Goal: Task Accomplishment & Management: Manage account settings

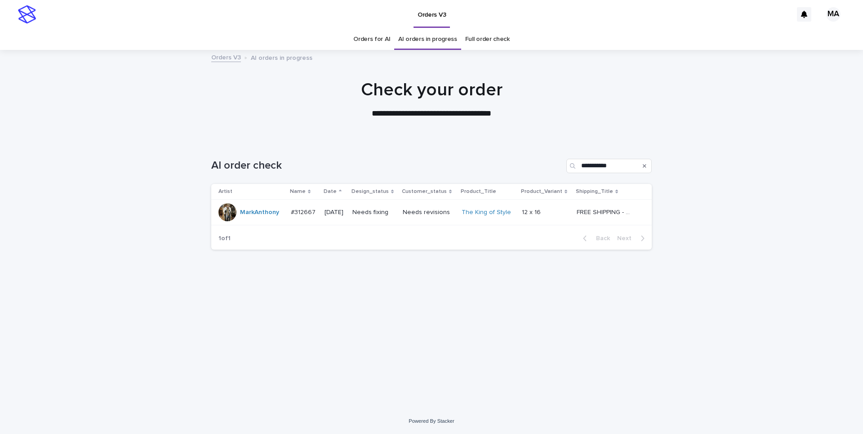
click at [567, 214] on p at bounding box center [546, 213] width 48 height 8
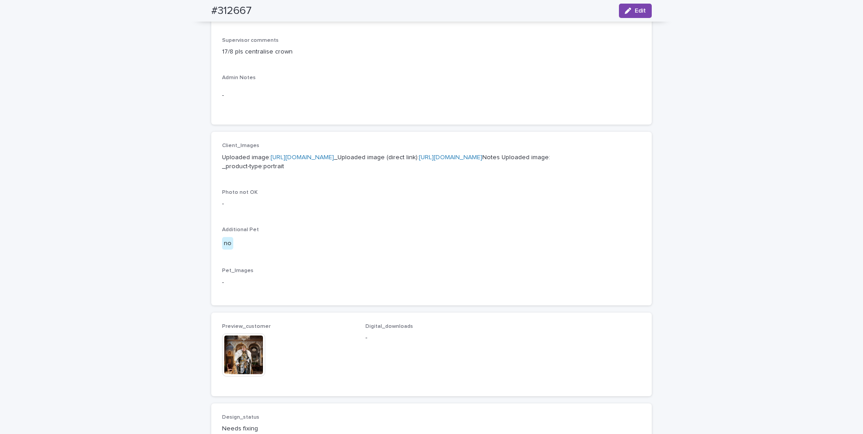
scroll to position [340, 0]
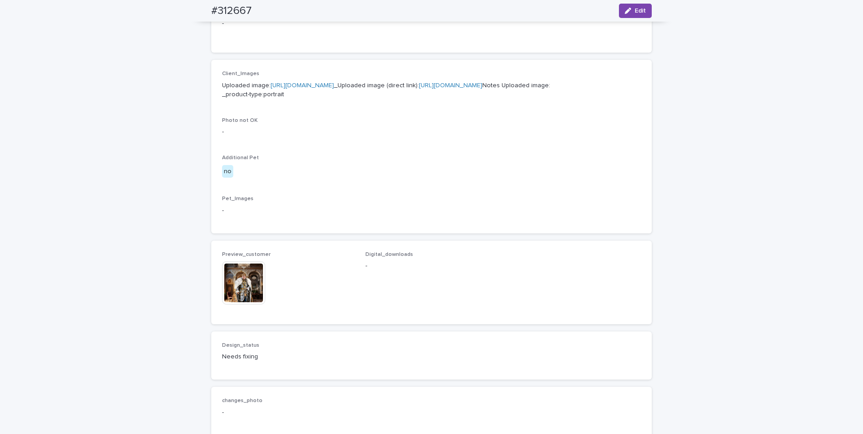
click at [232, 304] on img at bounding box center [243, 282] width 43 height 43
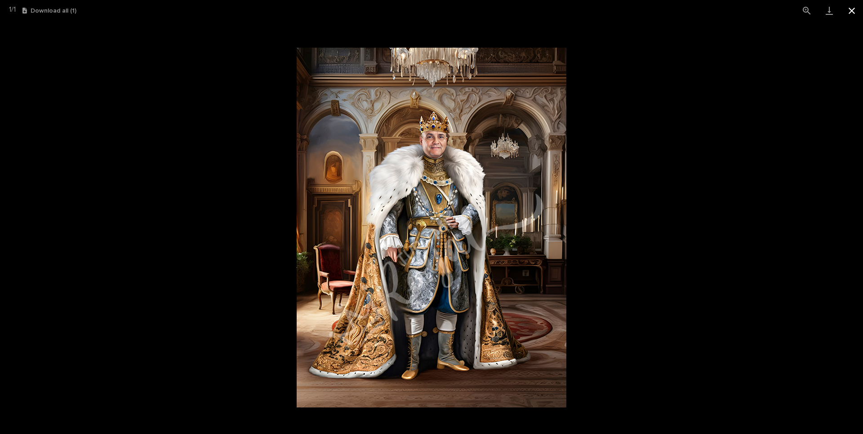
click at [856, 9] on button "Close gallery" at bounding box center [852, 10] width 22 height 21
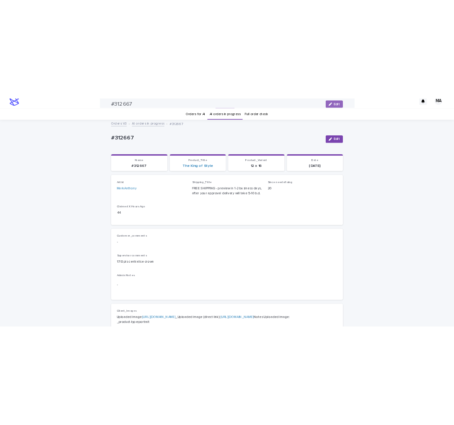
scroll to position [0, 0]
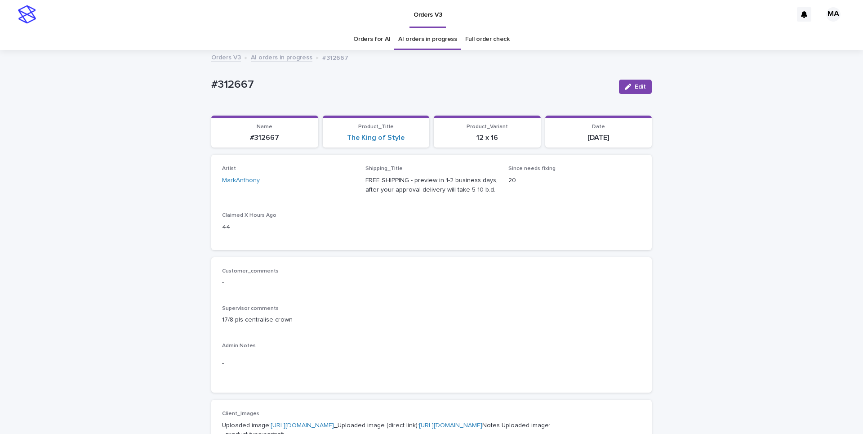
click at [290, 60] on link "AI orders in progress" at bounding box center [282, 57] width 62 height 10
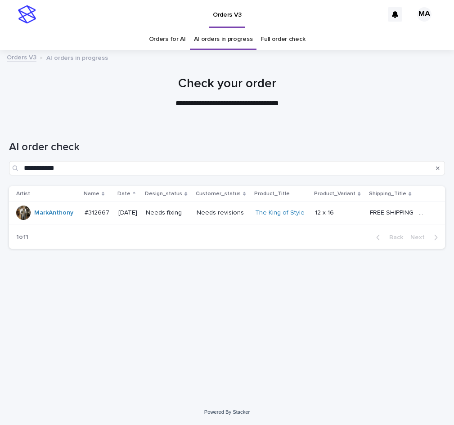
click at [192, 218] on td "Needs fixing" at bounding box center [167, 212] width 50 height 22
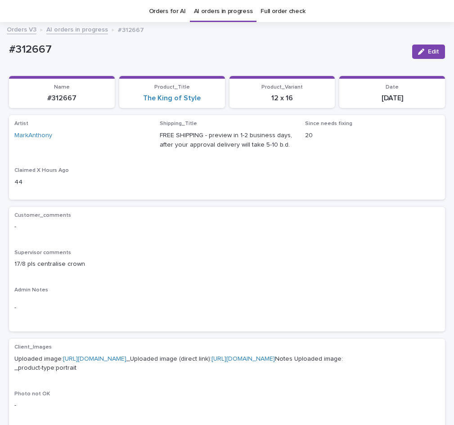
scroll to position [29, 0]
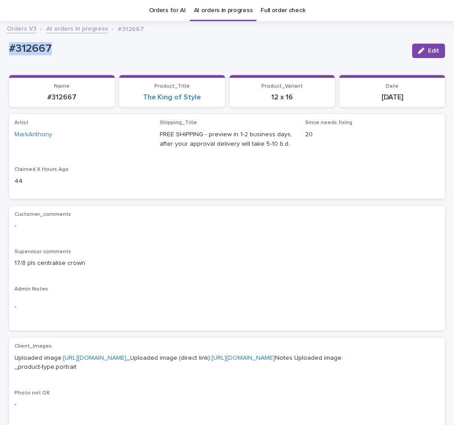
drag, startPoint x: 67, startPoint y: 53, endPoint x: 7, endPoint y: 53, distance: 59.4
click at [9, 53] on div "#312667" at bounding box center [207, 47] width 396 height 15
copy p "#312667"
click at [412, 51] on button "Edit" at bounding box center [428, 51] width 33 height 14
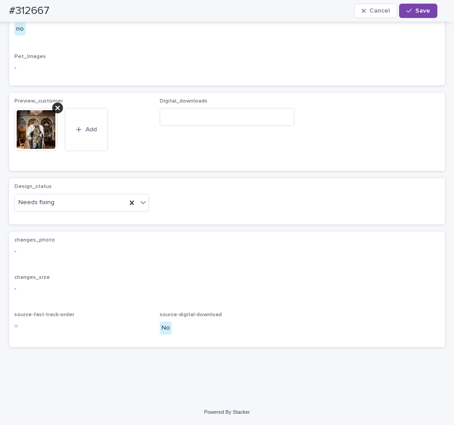
scroll to position [499, 0]
click at [141, 209] on div at bounding box center [143, 202] width 11 height 16
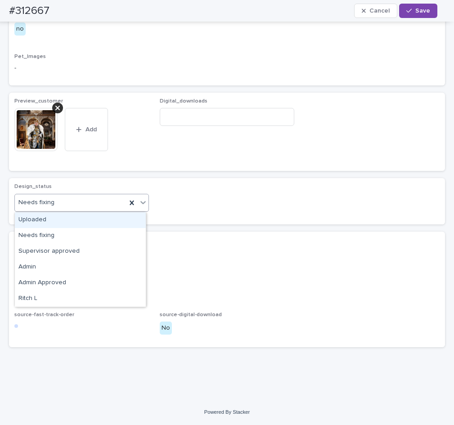
click at [71, 223] on div "Uploaded" at bounding box center [80, 220] width 131 height 16
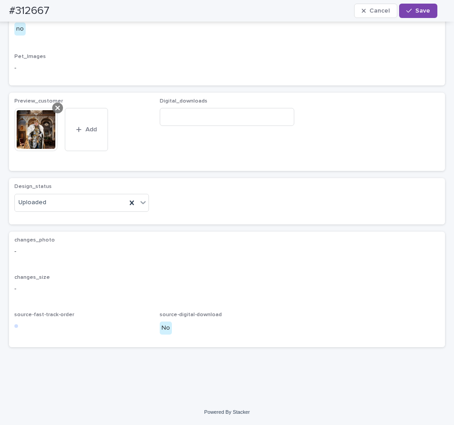
click at [57, 110] on icon at bounding box center [57, 107] width 4 height 7
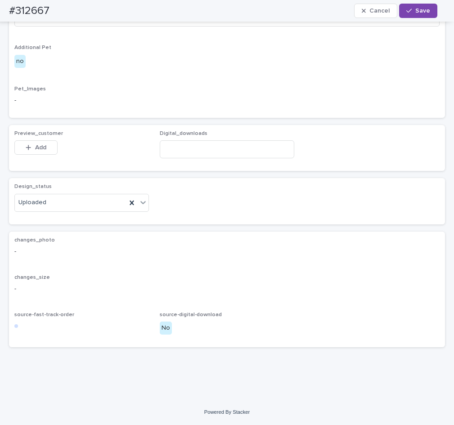
scroll to position [467, 0]
click at [38, 145] on span "Add" at bounding box center [40, 147] width 11 height 6
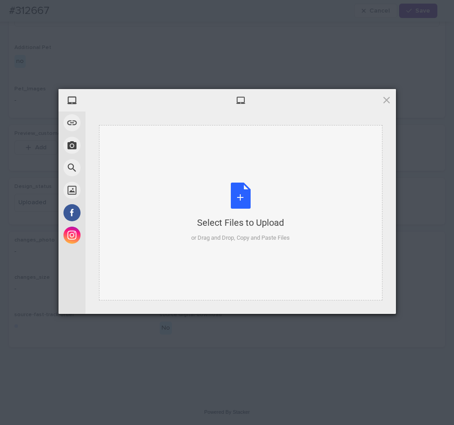
click at [240, 197] on div "Select Files to Upload or Drag and Drop, Copy and Paste Files" at bounding box center [240, 213] width 98 height 60
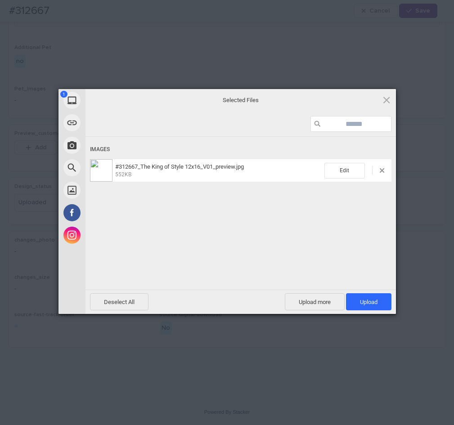
click at [386, 304] on span "Upload 1" at bounding box center [368, 301] width 45 height 17
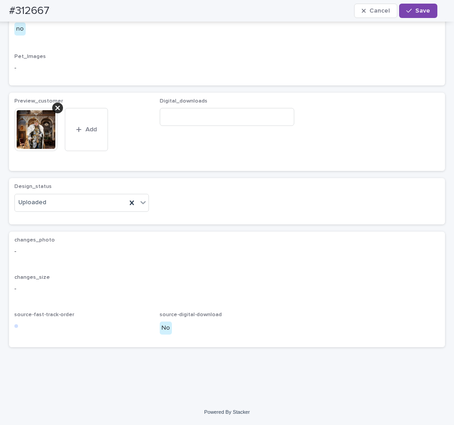
click at [416, 15] on button "Save" at bounding box center [418, 11] width 38 height 14
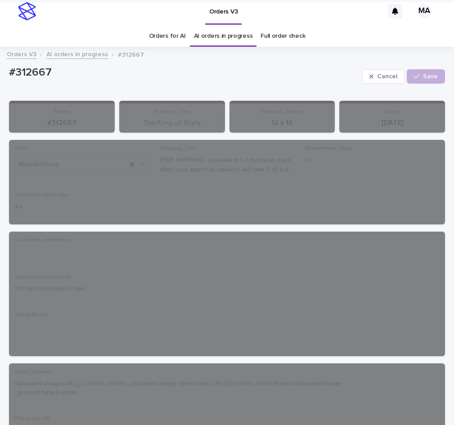
scroll to position [0, 0]
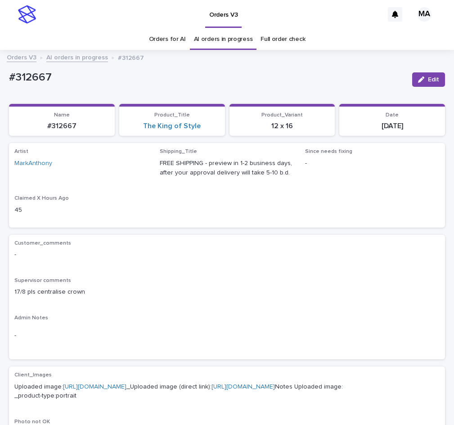
click at [77, 55] on link "AI orders in progress" at bounding box center [77, 57] width 62 height 10
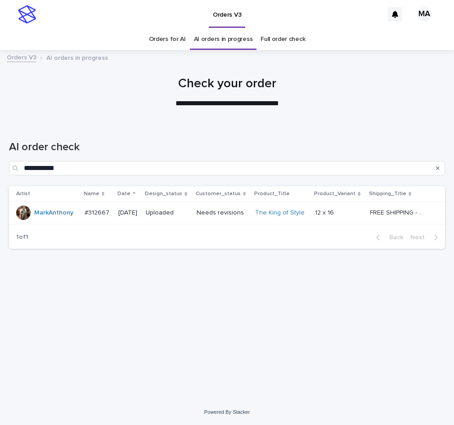
click at [189, 216] on p "Uploaded" at bounding box center [167, 213] width 43 height 8
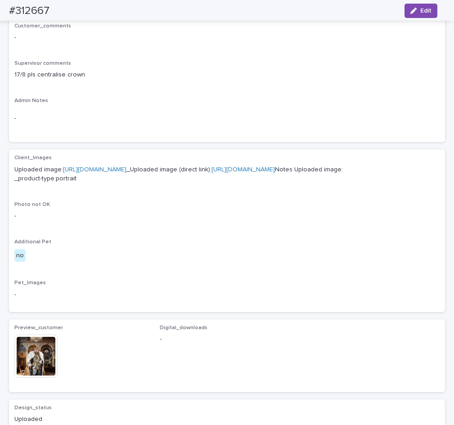
scroll to position [330, 0]
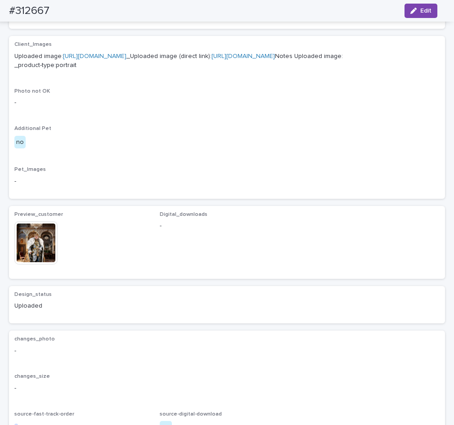
click at [49, 264] on img at bounding box center [35, 242] width 43 height 43
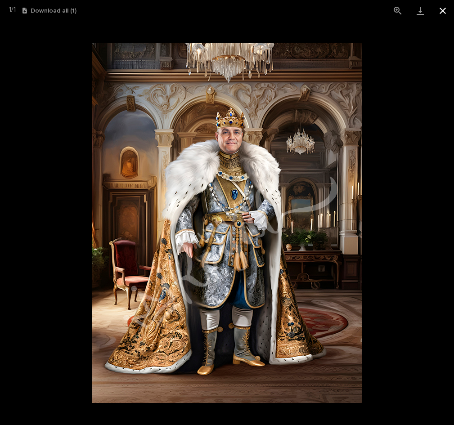
click at [448, 10] on button "Close gallery" at bounding box center [442, 10] width 22 height 21
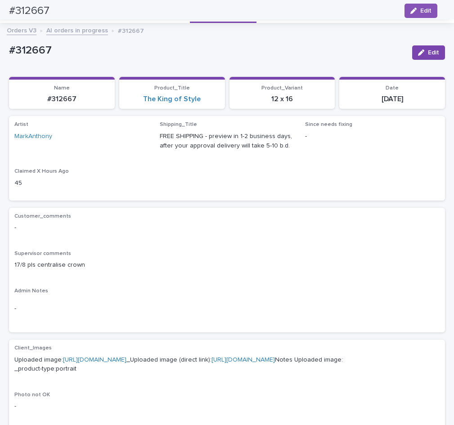
scroll to position [0, 0]
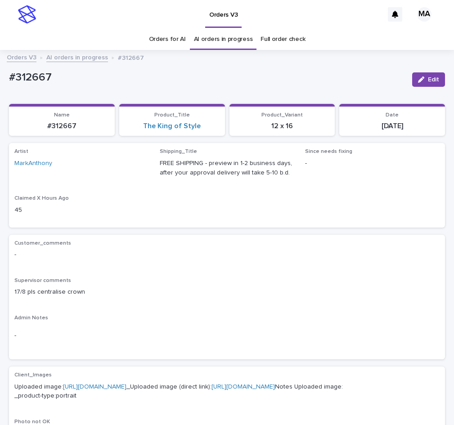
click at [80, 56] on link "AI orders in progress" at bounding box center [77, 57] width 62 height 10
